Goal: Transaction & Acquisition: Obtain resource

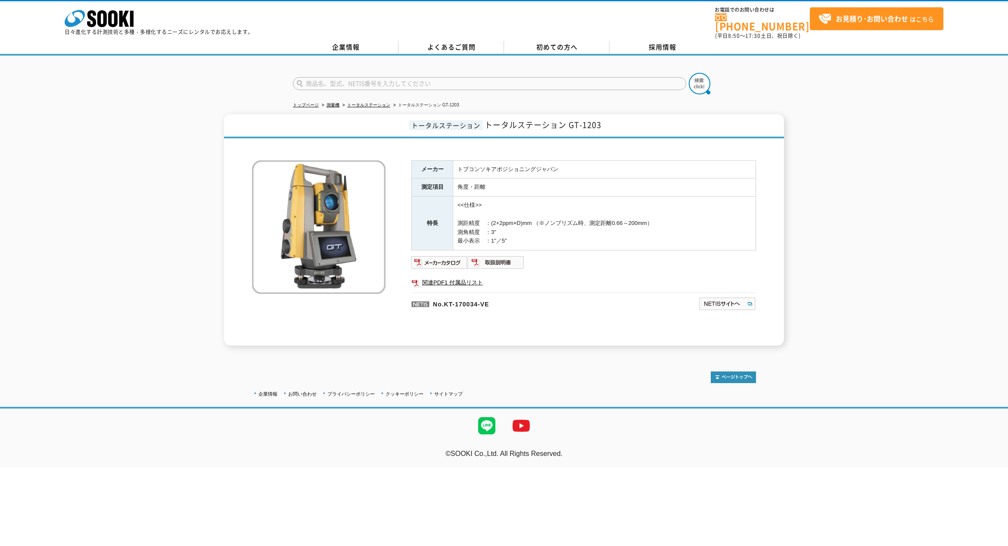
click at [120, 253] on div "トータルステーション トータルステーション GT-1203 メーカー トプコンソキアポジショニングジャパン 測定項目 角度・距離 特長 <<仕様>> 測距精度…" at bounding box center [504, 229] width 1008 height 231
